Goal: Navigation & Orientation: Find specific page/section

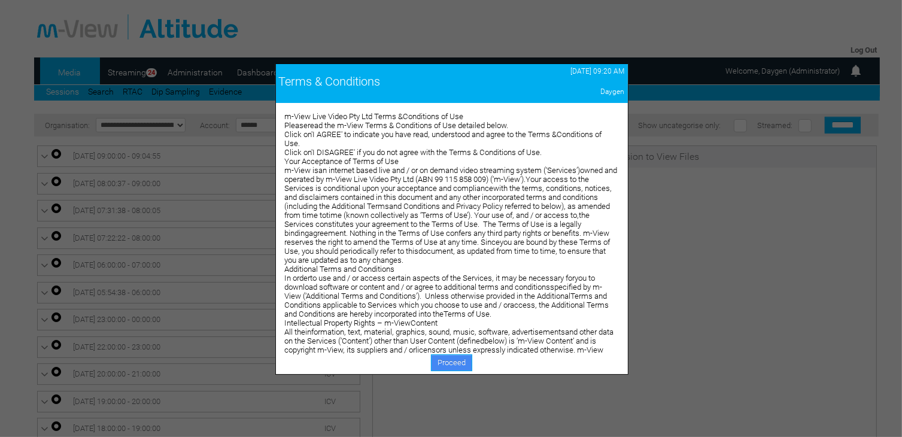
click at [447, 365] on link "Proceed" at bounding box center [451, 362] width 41 height 17
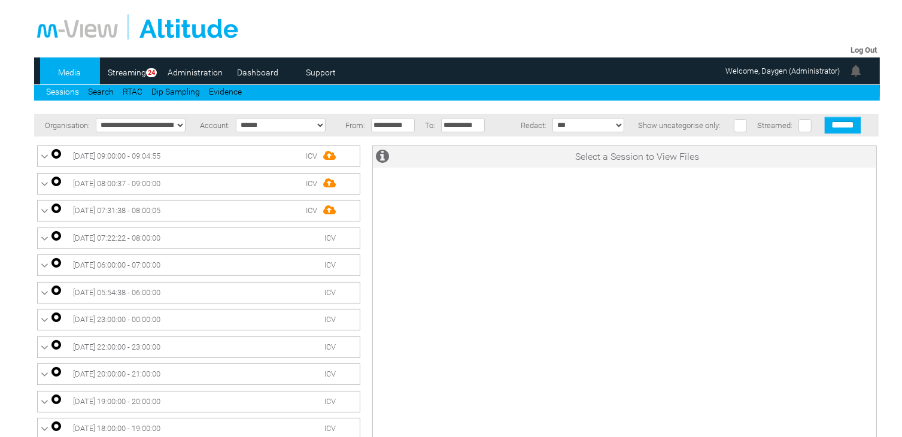
click at [266, 70] on link "Dashboard" at bounding box center [258, 72] width 58 height 18
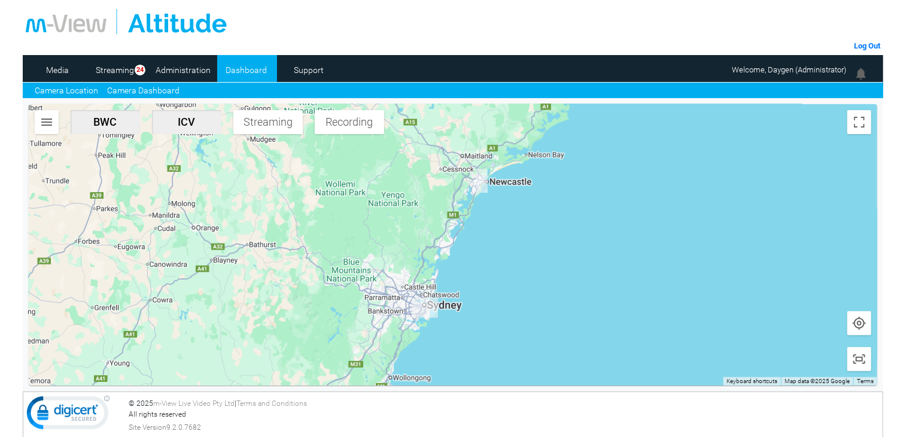
click at [164, 92] on link "Camera Dashboard" at bounding box center [143, 90] width 72 height 13
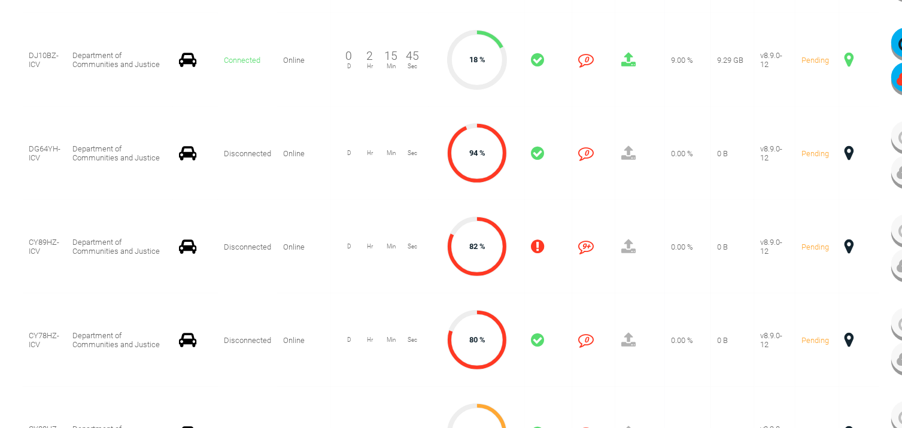
scroll to position [495, 0]
